Goal: Find contact information: Obtain details needed to contact an individual or organization

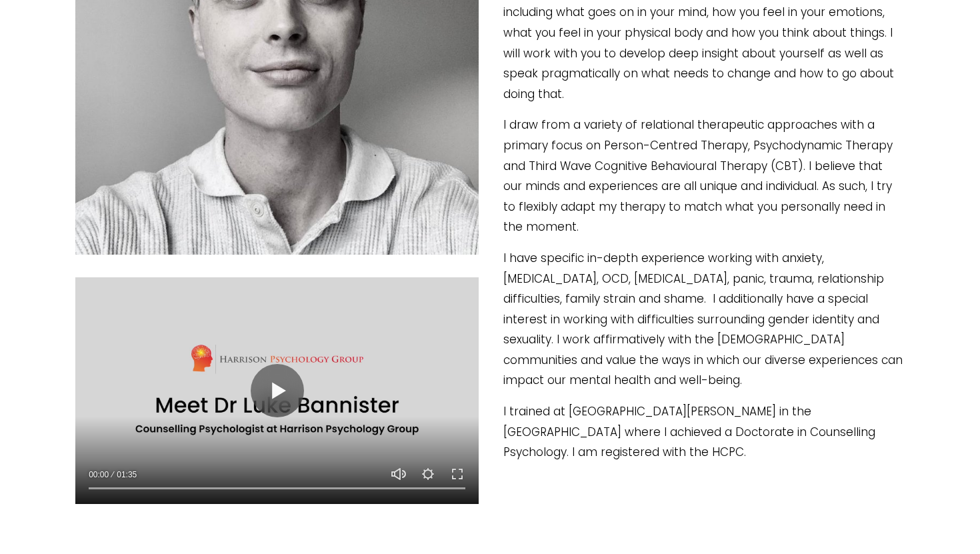
scroll to position [523, 0]
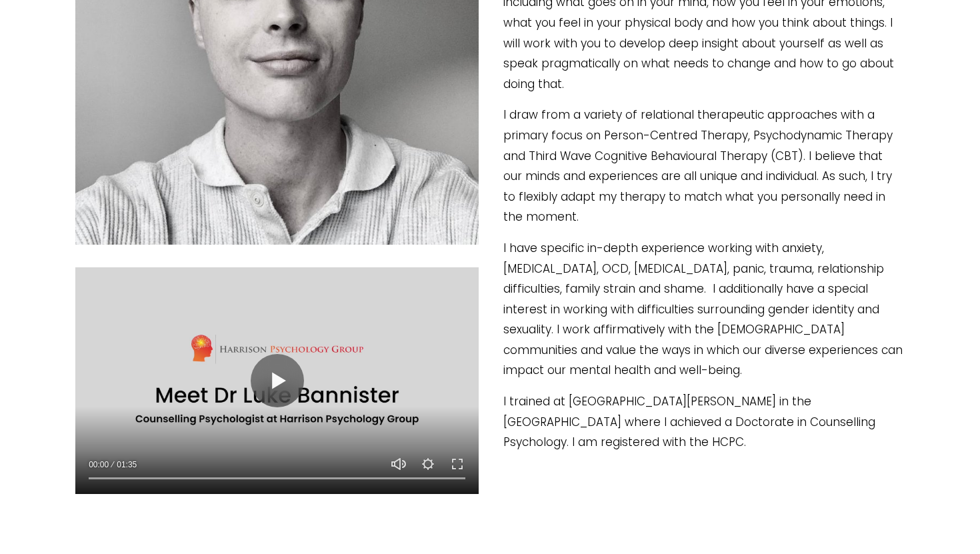
click at [338, 363] on div at bounding box center [276, 380] width 403 height 227
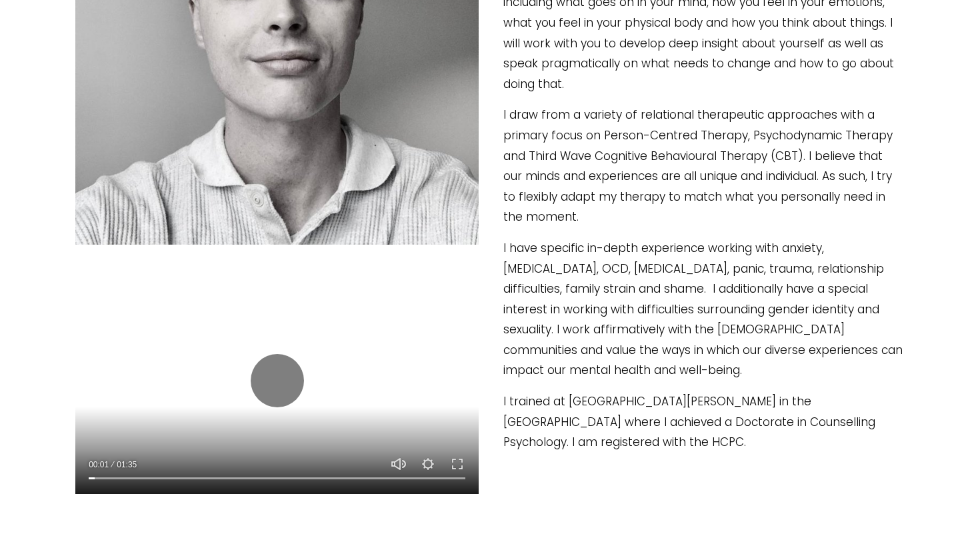
click at [127, 471] on div "01:35" at bounding box center [126, 464] width 28 height 13
click at [126, 477] on input "Seek" at bounding box center [277, 478] width 377 height 9
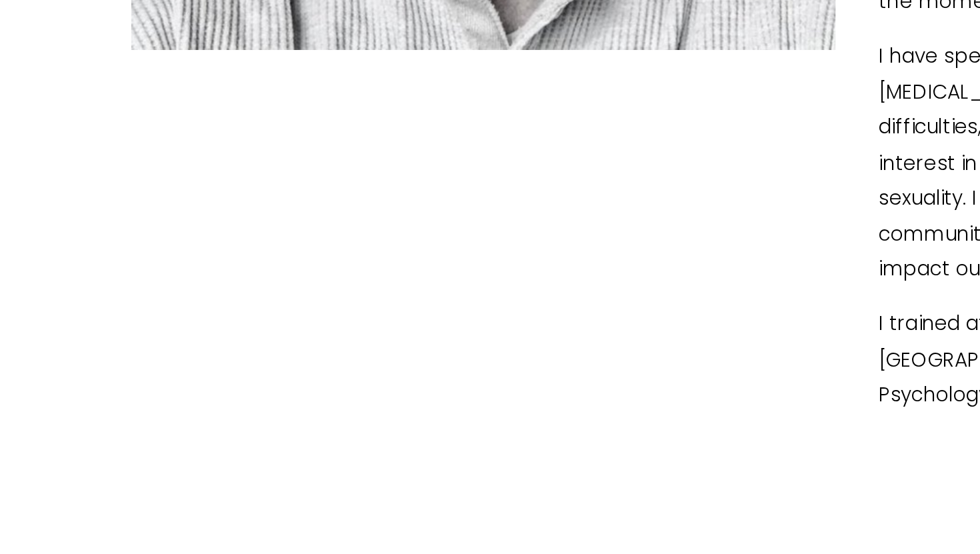
scroll to position [518, 0]
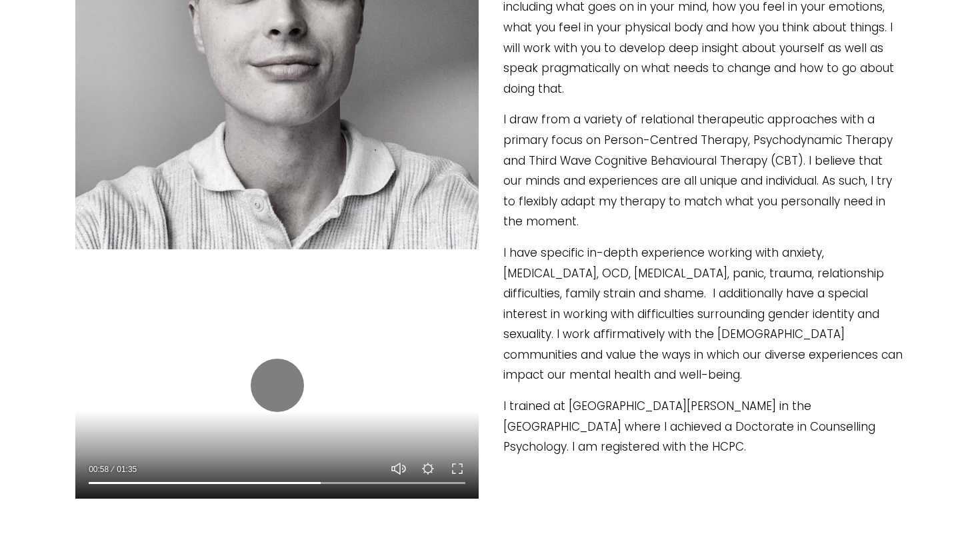
click at [310, 445] on div at bounding box center [276, 385] width 403 height 227
type input "61.8"
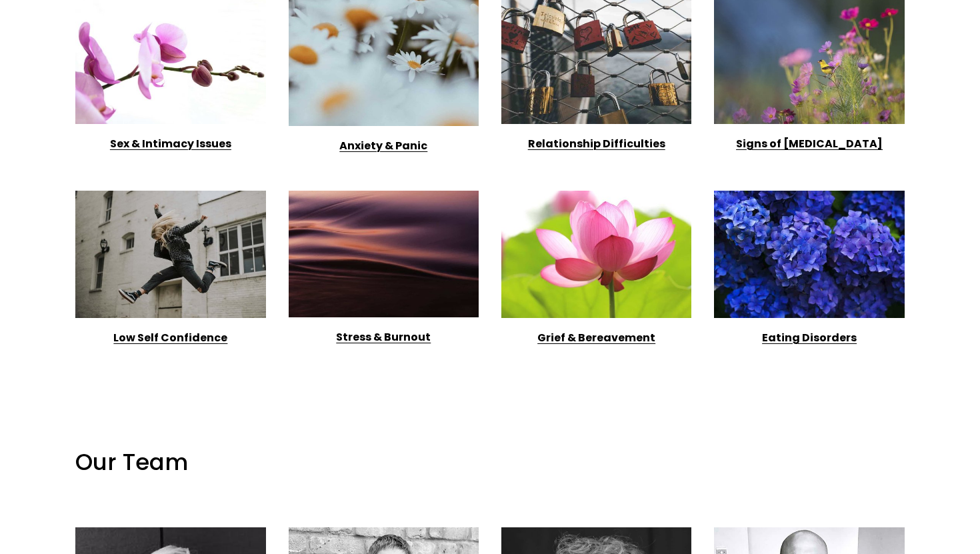
scroll to position [1674, 0]
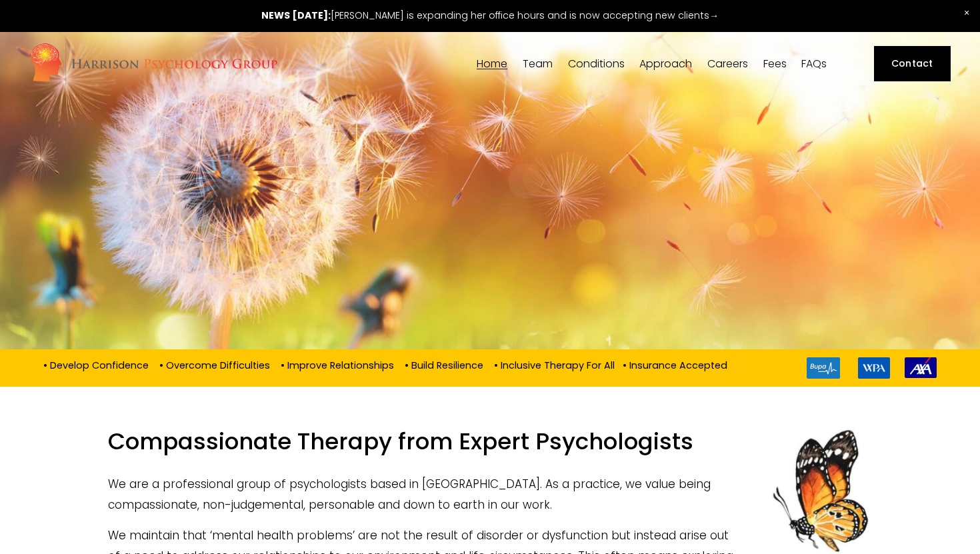
click at [895, 63] on link "Contact" at bounding box center [912, 63] width 77 height 35
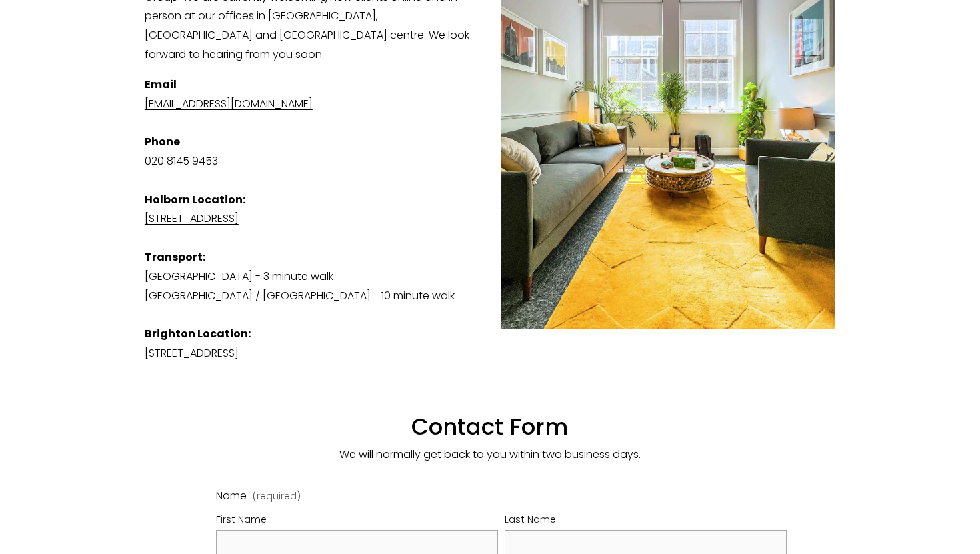
scroll to position [371, 0]
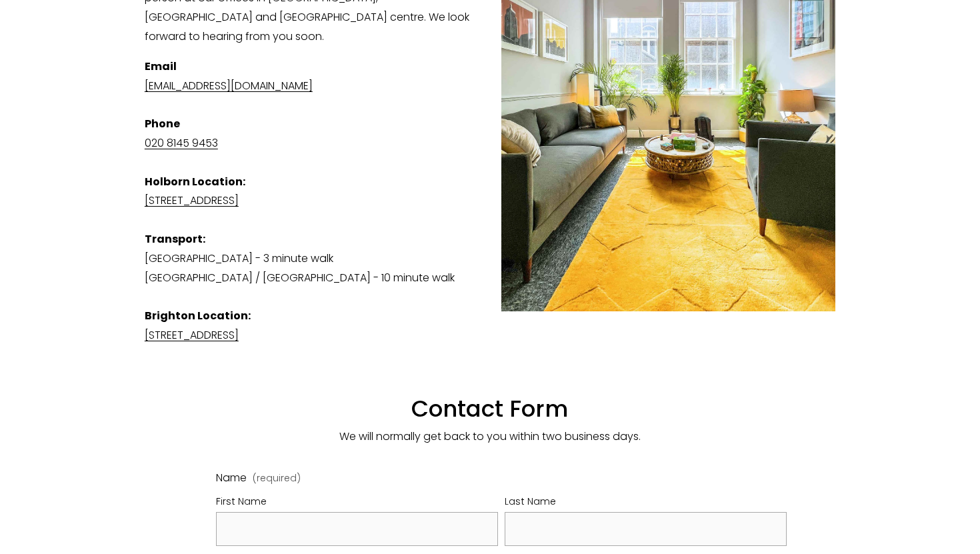
drag, startPoint x: 355, startPoint y: 67, endPoint x: 133, endPoint y: 73, distance: 222.7
click at [133, 73] on div "Contact Us View fullsize Updated 29th August 2025 Thank you for your interest i…" at bounding box center [490, 430] width 980 height 1236
copy link "[EMAIL_ADDRESS][DOMAIN_NAME]"
click at [838, 370] on div "Updated 29th August 2025 Thank you for your interest in Harrison Psychology Gro…" at bounding box center [489, 183] width 713 height 548
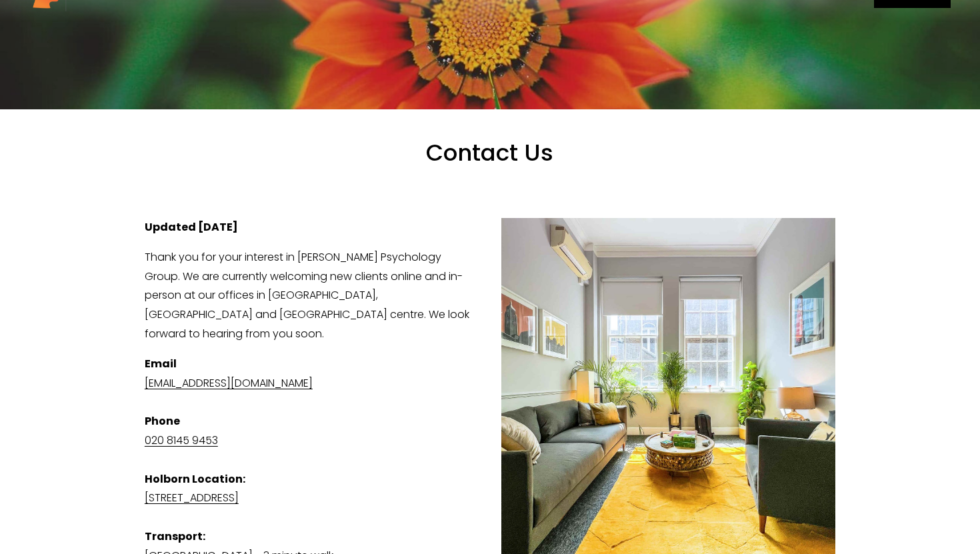
scroll to position [0, 0]
